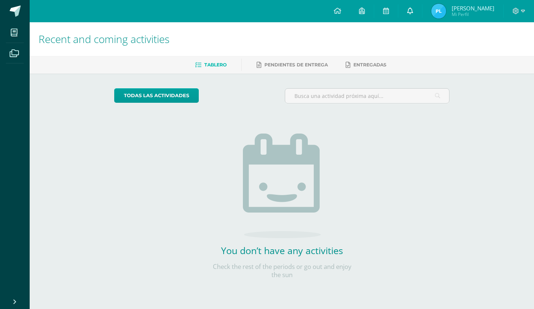
click at [422, 19] on link at bounding box center [411, 11] width 24 height 22
click at [419, 17] on link at bounding box center [411, 11] width 24 height 22
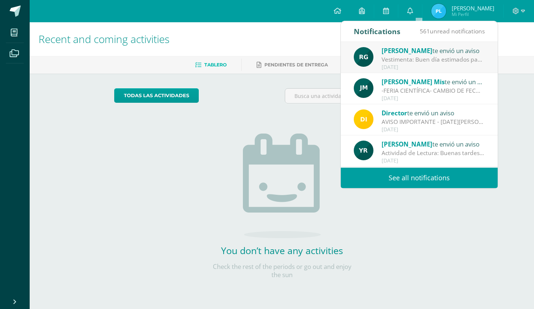
click at [403, 48] on span "Rosana Gómez" at bounding box center [407, 50] width 51 height 9
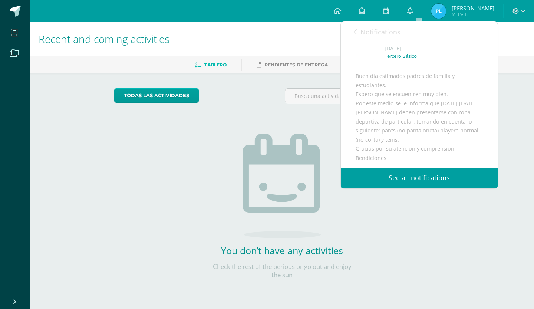
scroll to position [74, 0]
